Goal: Transaction & Acquisition: Purchase product/service

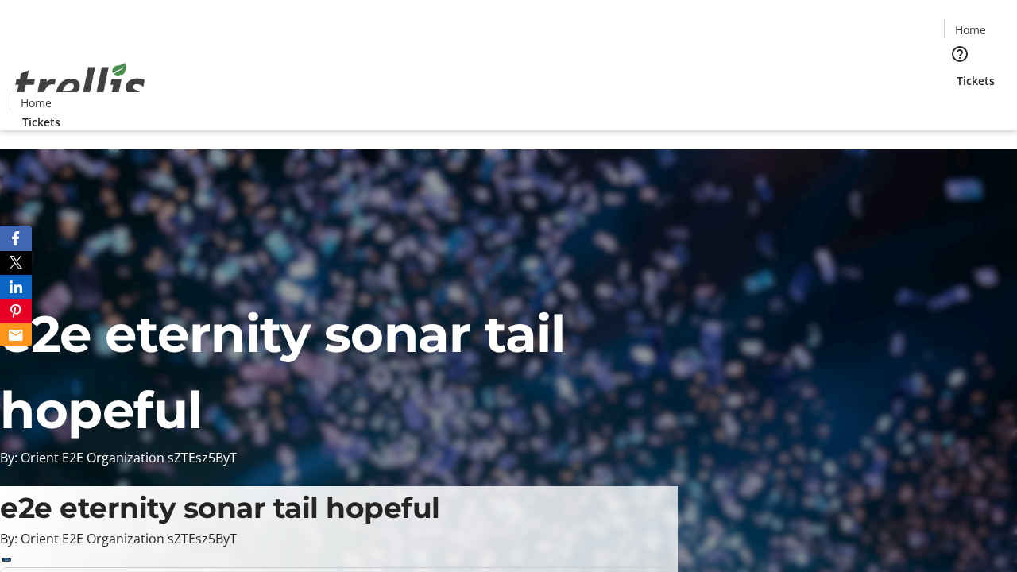
click at [956, 72] on span "Tickets" at bounding box center [975, 80] width 38 height 17
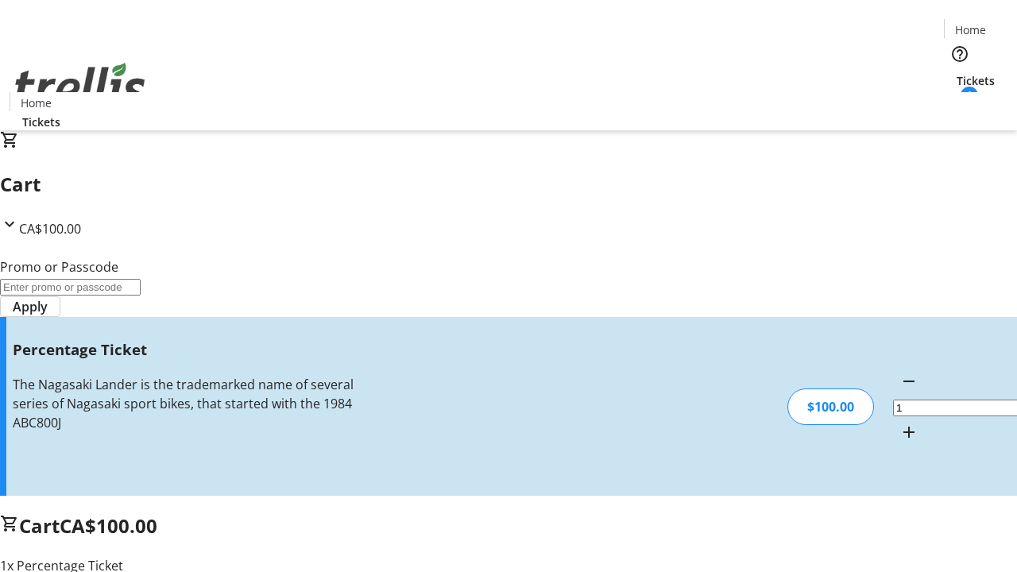
type input "FOO"
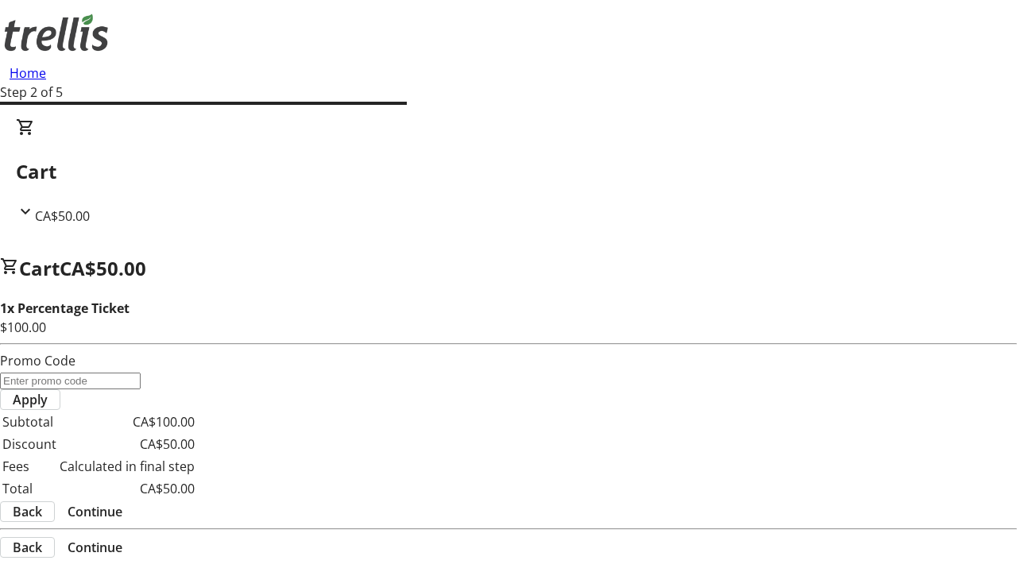
click at [122, 502] on span "Continue" at bounding box center [95, 511] width 55 height 19
